Goal: Find specific fact: Find specific page/section

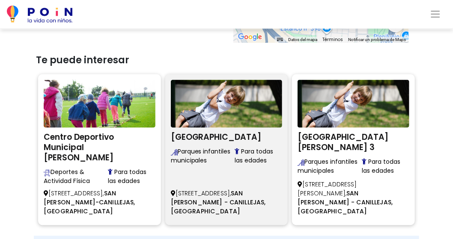
scroll to position [428, 0]
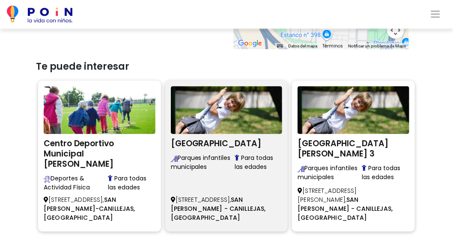
click at [206, 143] on h2 "[GEOGRAPHIC_DATA]" at bounding box center [227, 143] width 112 height 13
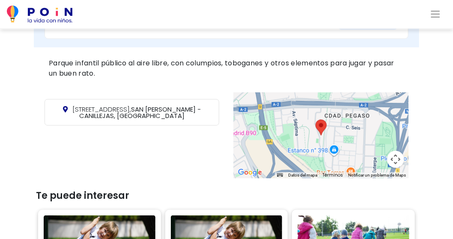
scroll to position [300, 0]
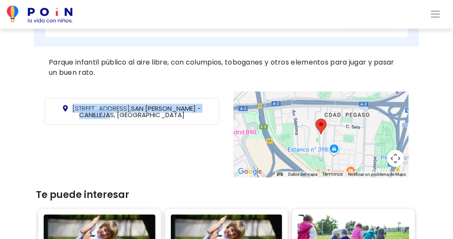
drag, startPoint x: 69, startPoint y: 108, endPoint x: 212, endPoint y: 115, distance: 143.1
click at [212, 115] on p "Avenida Septima 13, SAN BLAS - CANILLEJAS, MADRID" at bounding box center [132, 111] width 175 height 27
copy span "Avenida Septima 13, SAN BLAS - CANILLEJAS, MADRID"
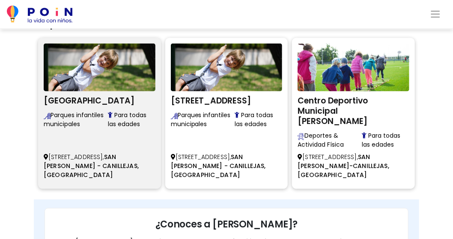
scroll to position [456, 0]
